Goal: Information Seeking & Learning: Learn about a topic

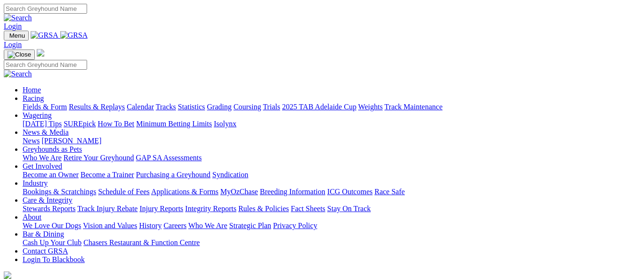
scroll to position [330, 0]
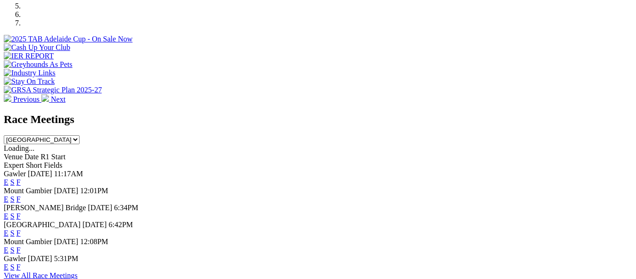
click at [21, 229] on link "F" at bounding box center [18, 233] width 4 height 8
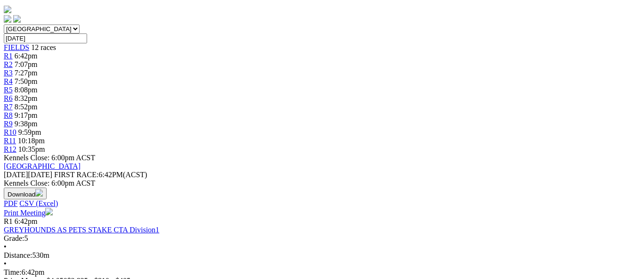
scroll to position [47, 0]
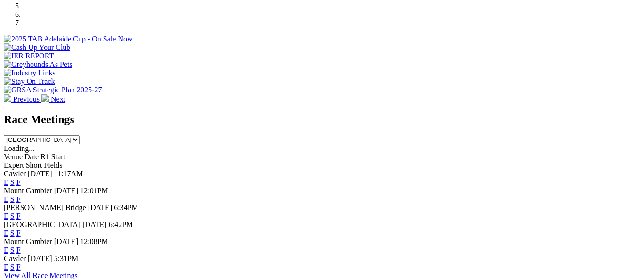
scroll to position [330, 0]
click at [21, 246] on link "F" at bounding box center [18, 250] width 4 height 8
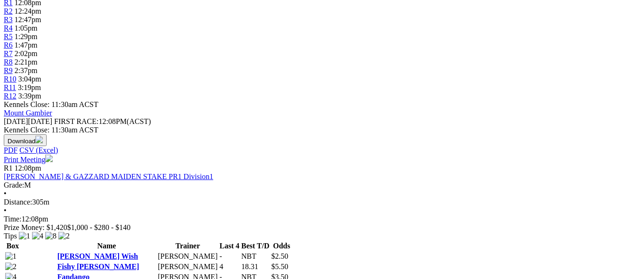
scroll to position [188, 0]
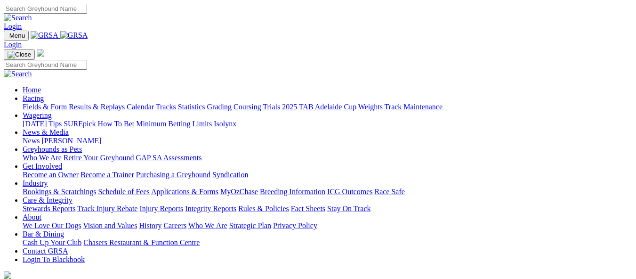
scroll to position [471, 0]
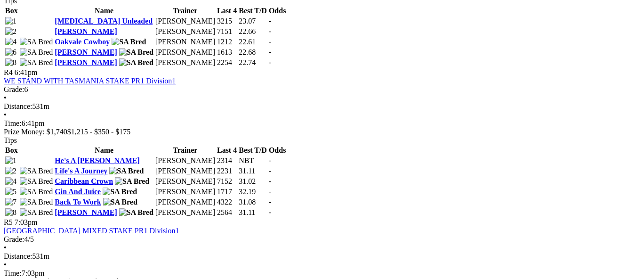
scroll to position [707, 0]
